Goal: Information Seeking & Learning: Find specific fact

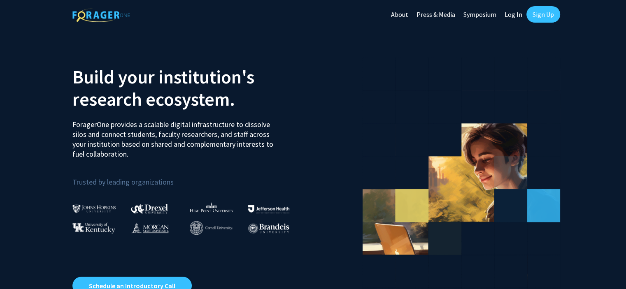
click at [514, 14] on link "Log In" at bounding box center [514, 14] width 26 height 29
select select
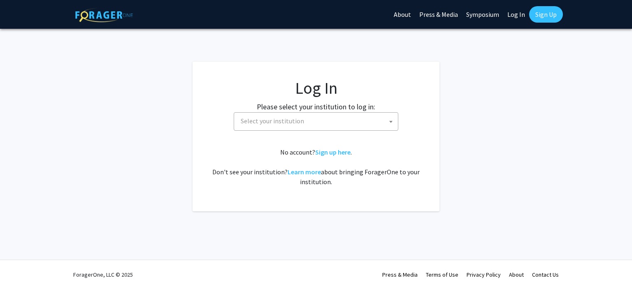
click at [310, 119] on span "Select your institution" at bounding box center [318, 121] width 161 height 17
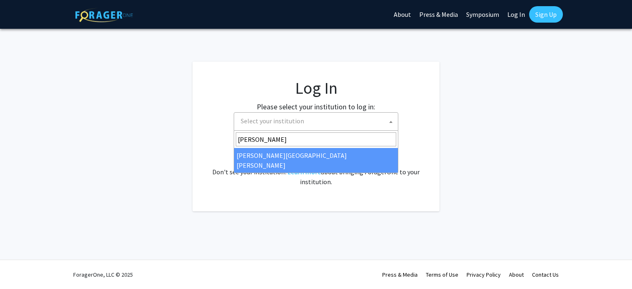
type input "[PERSON_NAME]"
select select "1"
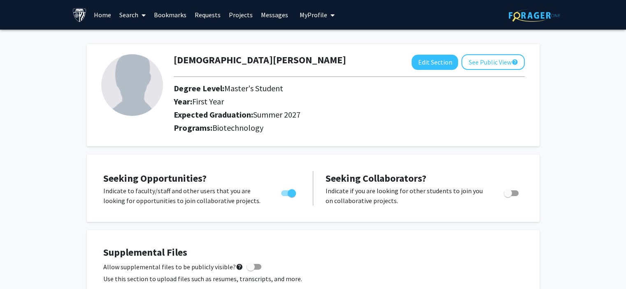
click at [139, 14] on span at bounding box center [141, 15] width 7 height 29
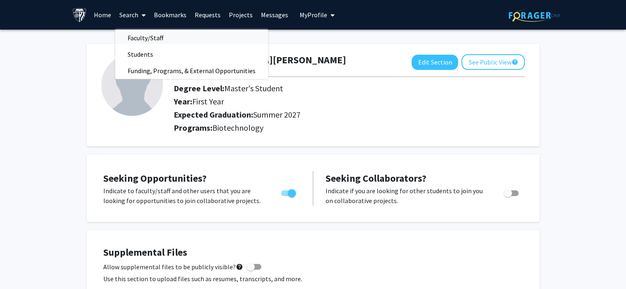
click at [144, 36] on span "Faculty/Staff" at bounding box center [145, 38] width 61 height 16
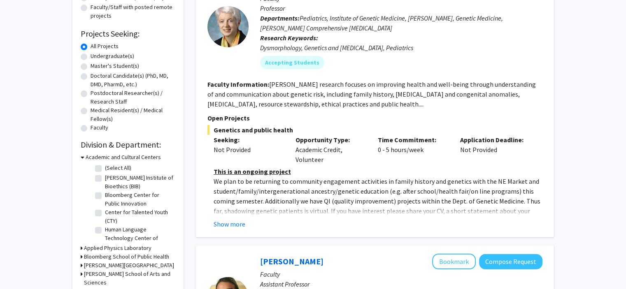
scroll to position [119, 0]
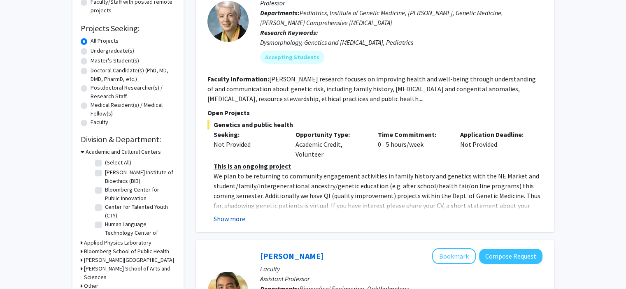
click at [231, 217] on button "Show more" at bounding box center [230, 219] width 32 height 10
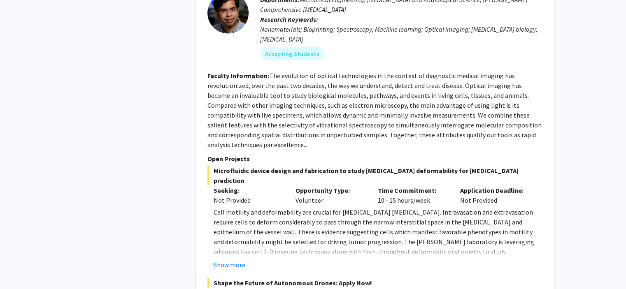
scroll to position [1796, 0]
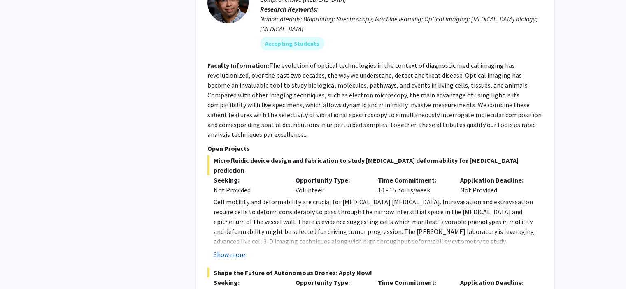
click at [235, 250] on button "Show more" at bounding box center [230, 255] width 32 height 10
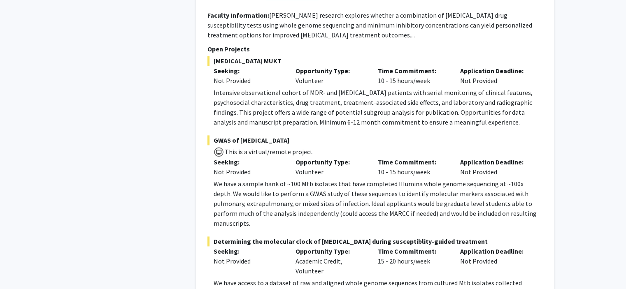
scroll to position [4076, 0]
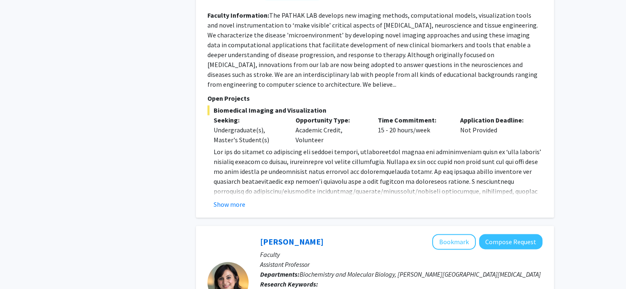
scroll to position [1197, 0]
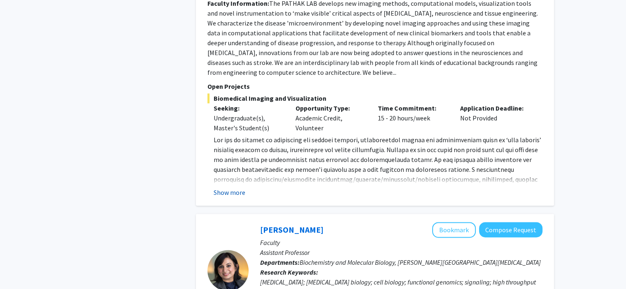
click at [229, 188] on button "Show more" at bounding box center [230, 193] width 32 height 10
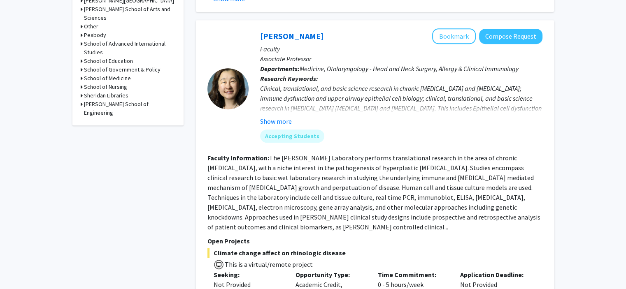
scroll to position [0, 0]
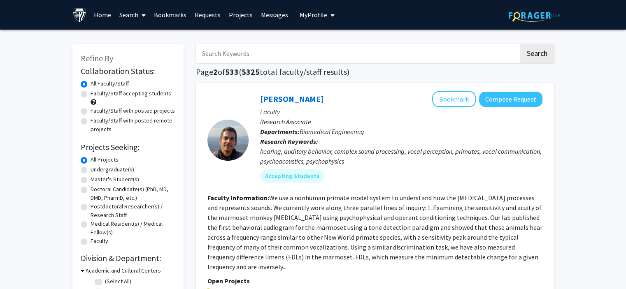
click at [407, 56] on input "Search Keywords" at bounding box center [357, 53] width 323 height 19
click at [520, 44] on button "Search" at bounding box center [537, 53] width 34 height 19
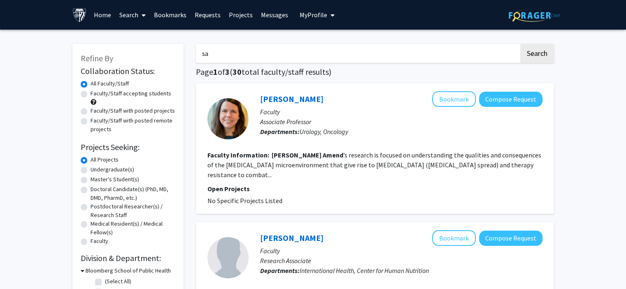
type input "s"
click at [520, 44] on button "Search" at bounding box center [537, 53] width 34 height 19
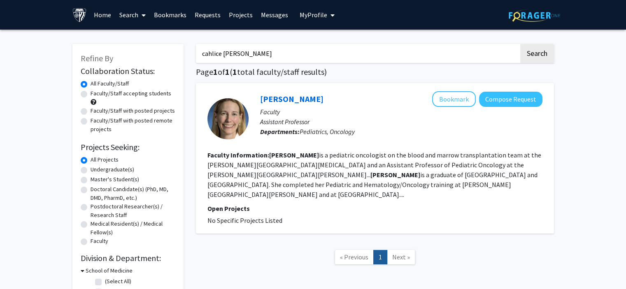
type input "sarah amend"
